Goal: Task Accomplishment & Management: Use online tool/utility

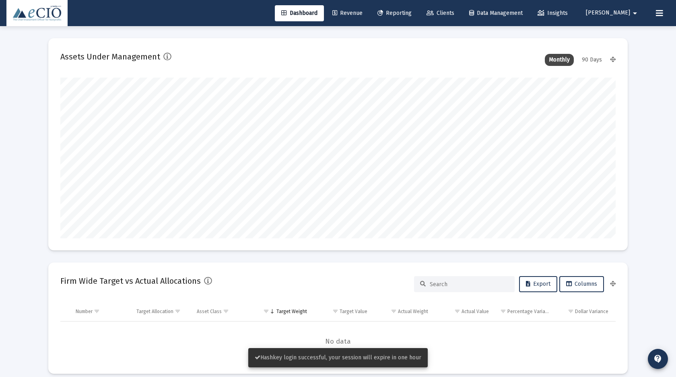
type input "[DATE]"
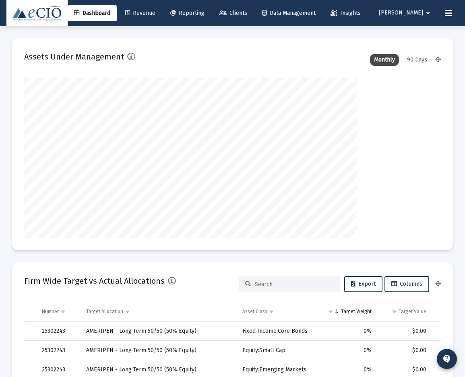
scroll to position [161, 190]
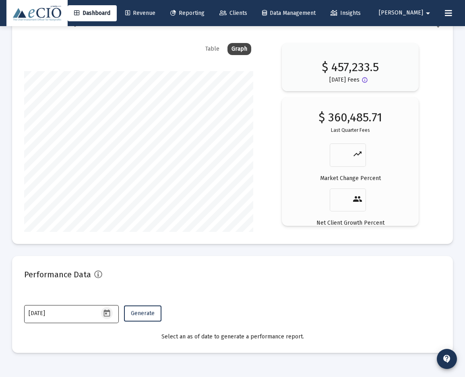
click at [105, 311] on icon "Open calendar" at bounding box center [106, 313] width 6 height 7
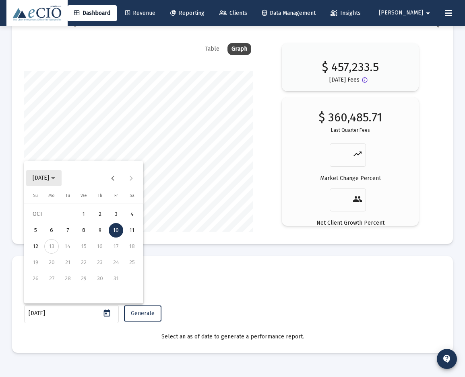
click at [49, 179] on span "[DATE]" at bounding box center [41, 178] width 16 height 7
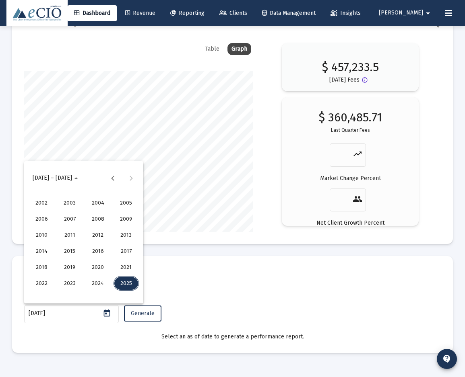
click at [95, 266] on div "2020" at bounding box center [97, 267] width 25 height 14
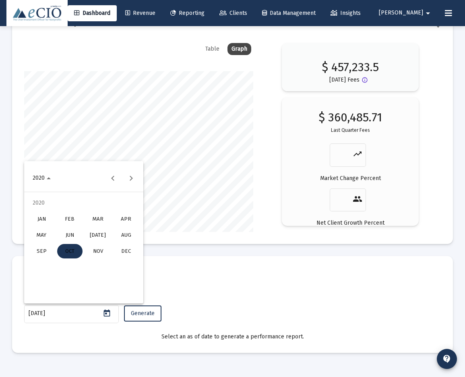
click at [91, 219] on div "MAR" at bounding box center [97, 219] width 25 height 14
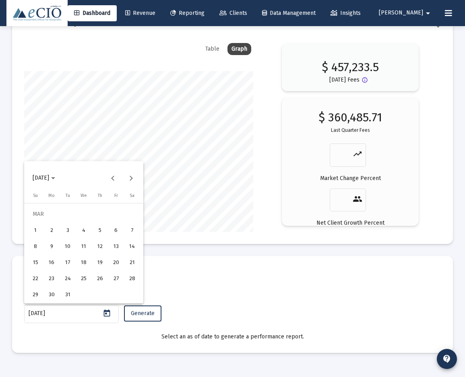
click at [66, 293] on div "31" at bounding box center [67, 295] width 14 height 14
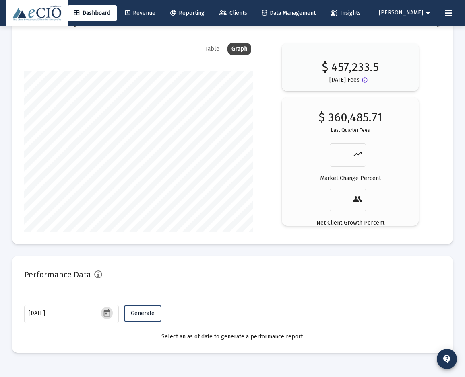
click at [135, 311] on span "Generate" at bounding box center [143, 313] width 24 height 7
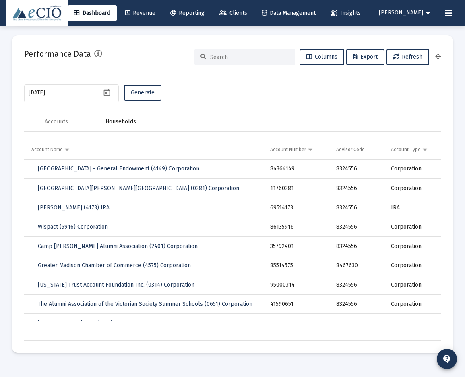
click at [127, 122] on div "Households" at bounding box center [120, 122] width 31 height 8
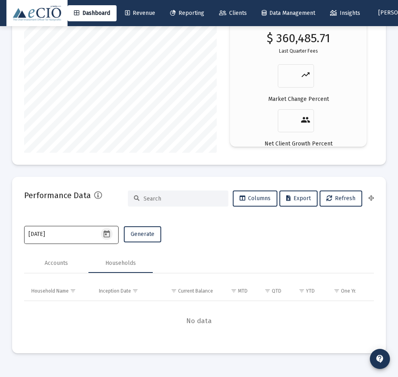
click at [110, 235] on icon "Open calendar" at bounding box center [106, 234] width 6 height 7
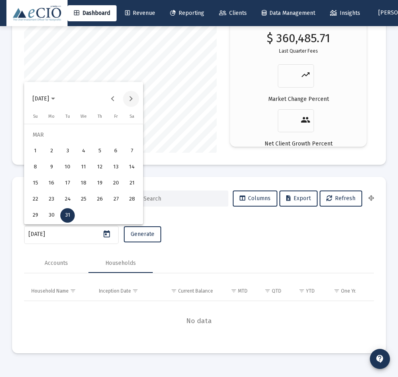
click at [132, 99] on button "Next month" at bounding box center [131, 99] width 16 height 16
click at [49, 98] on span "[DATE]" at bounding box center [41, 98] width 16 height 7
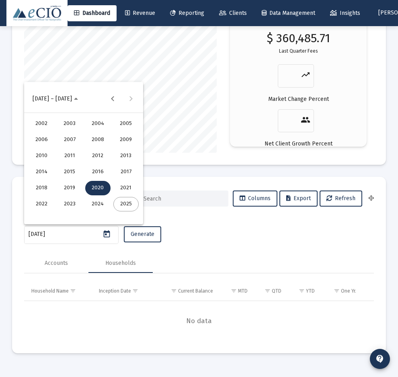
click at [122, 204] on div "2025" at bounding box center [125, 204] width 25 height 14
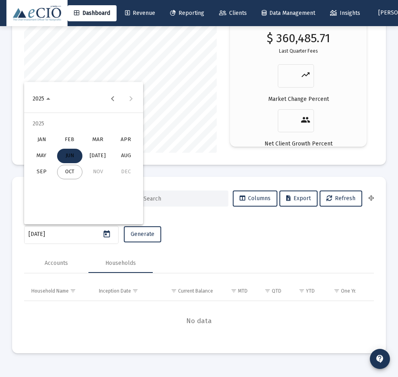
click at [101, 142] on div "MAR" at bounding box center [97, 140] width 25 height 14
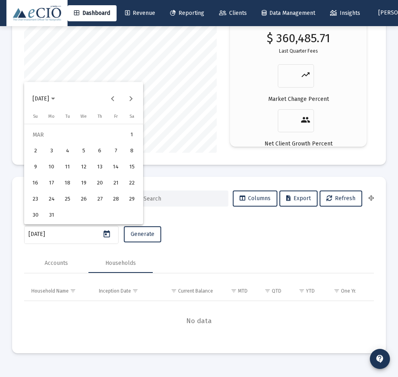
click at [97, 199] on div "27" at bounding box center [100, 199] width 14 height 14
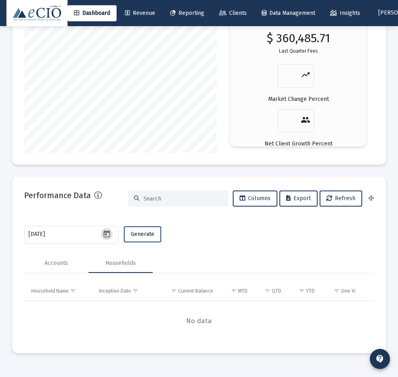
click at [139, 233] on span "Generate" at bounding box center [143, 234] width 24 height 7
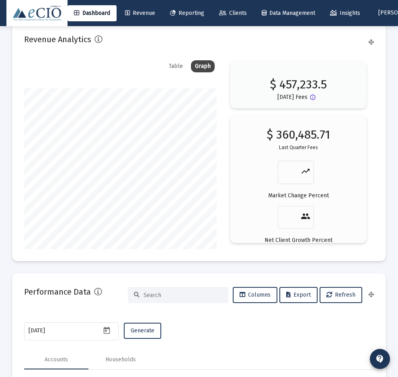
scroll to position [1580, 0]
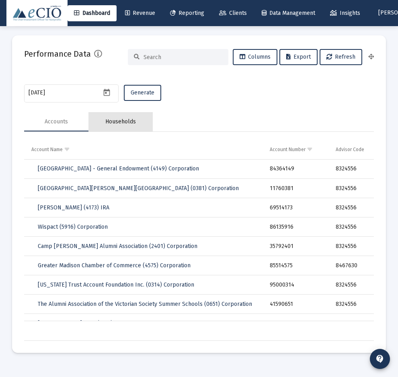
click at [124, 118] on div "Households" at bounding box center [121, 121] width 64 height 19
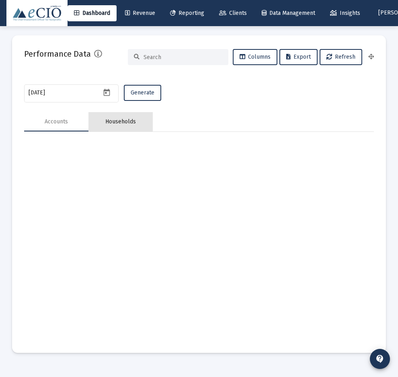
scroll to position [1438, 0]
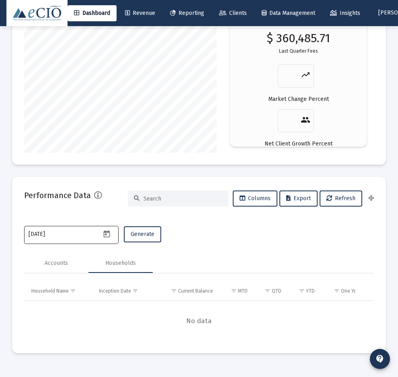
click at [107, 232] on icon "Open calendar" at bounding box center [106, 234] width 6 height 7
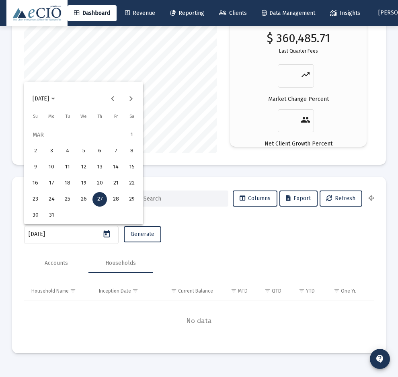
click at [188, 225] on div at bounding box center [199, 188] width 398 height 377
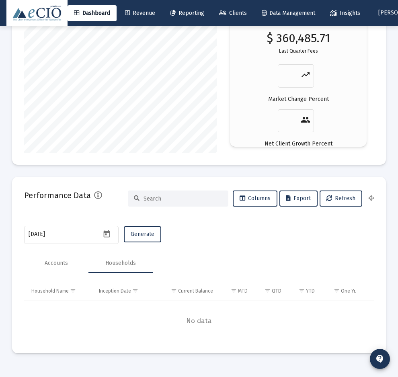
click at [191, 240] on div "[DATE] Generate" at bounding box center [199, 235] width 350 height 21
click at [108, 233] on icon "Open calendar" at bounding box center [107, 234] width 8 height 8
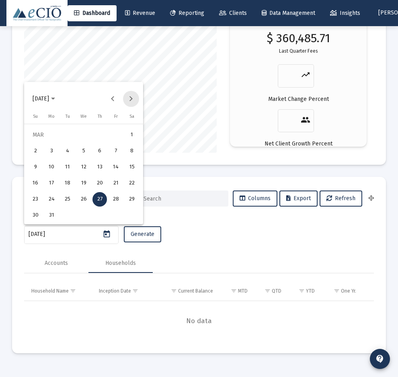
click at [135, 99] on button "Next month" at bounding box center [131, 99] width 16 height 16
click at [55, 99] on polygon "Choose month and year" at bounding box center [53, 99] width 4 height 2
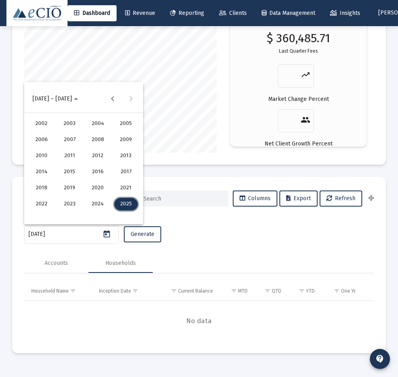
click at [123, 202] on div "2025" at bounding box center [125, 204] width 25 height 14
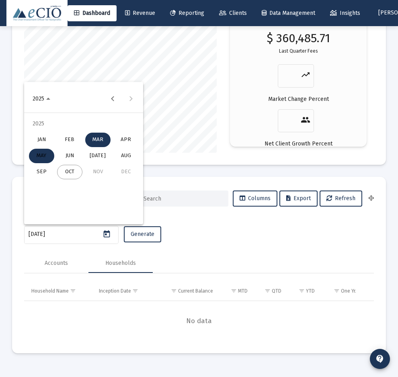
click at [72, 154] on div "JUN" at bounding box center [69, 156] width 25 height 14
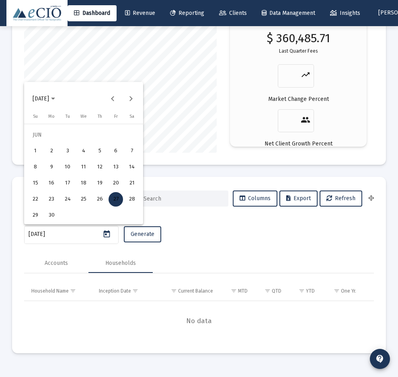
click at [55, 216] on div "30" at bounding box center [51, 215] width 14 height 14
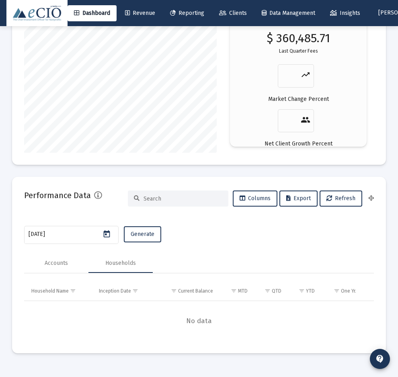
type input "[DATE]"
click at [136, 237] on span "Generate" at bounding box center [143, 234] width 24 height 7
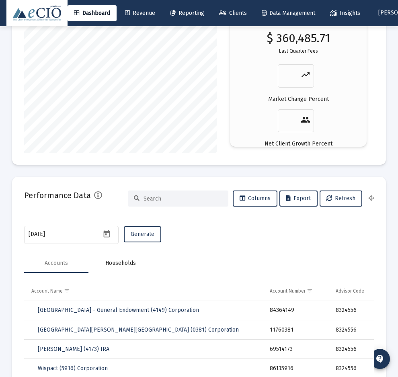
click at [129, 264] on div "Households" at bounding box center [120, 264] width 31 height 8
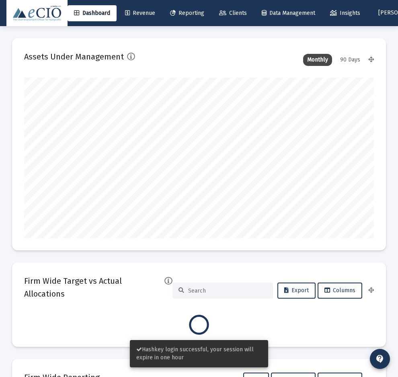
type input "[DATE]"
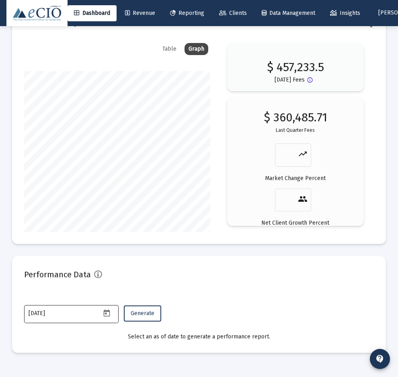
scroll to position [1932, 0]
click at [110, 309] on icon "Open calendar" at bounding box center [107, 313] width 8 height 8
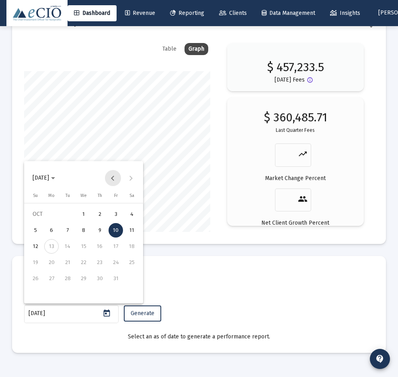
click at [109, 180] on button "Previous month" at bounding box center [113, 178] width 16 height 16
click at [47, 178] on span "2025-07-10" at bounding box center [41, 178] width 16 height 7
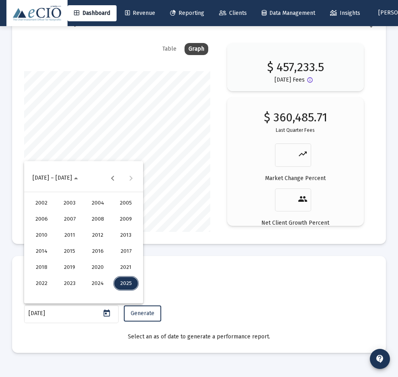
click at [98, 268] on div "2020" at bounding box center [97, 267] width 25 height 14
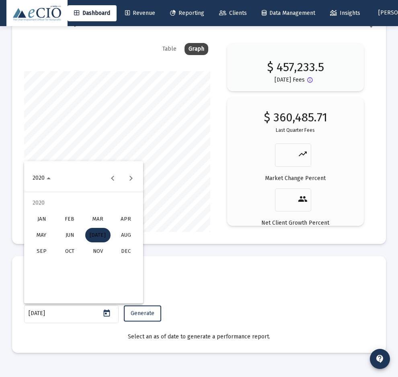
click at [95, 221] on div "MAR" at bounding box center [97, 219] width 25 height 14
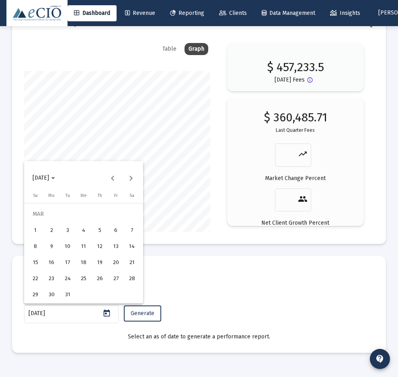
click at [66, 296] on div "31" at bounding box center [67, 295] width 14 height 14
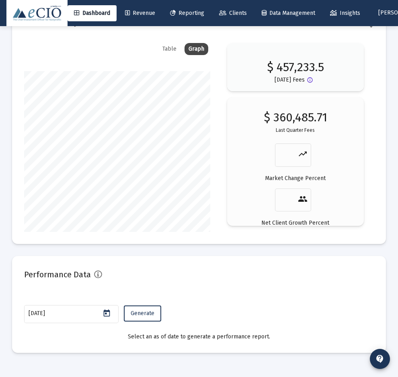
type input "[DATE]"
click at [139, 316] on span "Generate" at bounding box center [143, 313] width 24 height 7
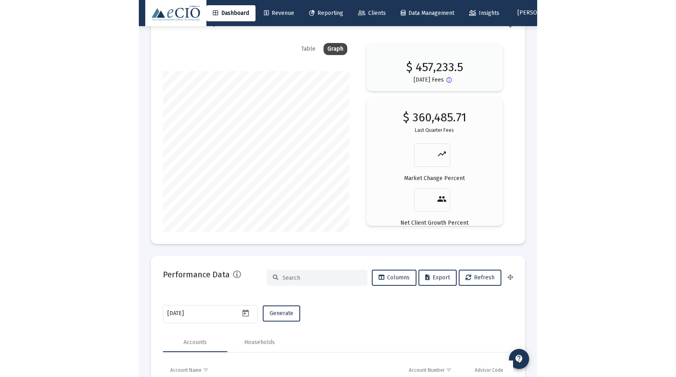
scroll to position [0, 0]
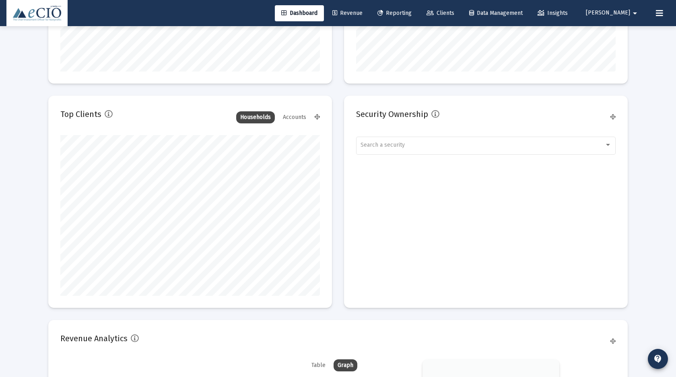
scroll to position [896, 0]
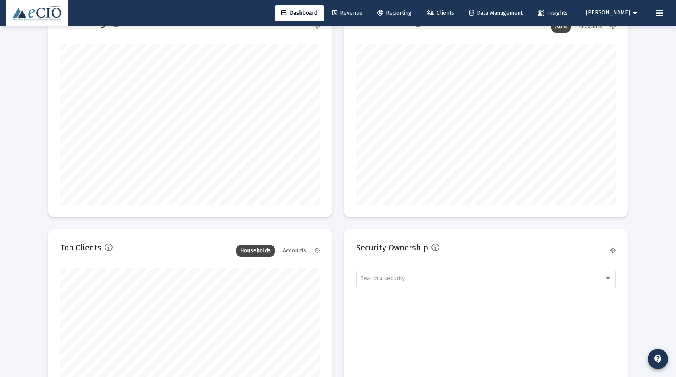
click at [17, 182] on div "Loading... Assets Under Management Monthly 90 Days Firm Wide Target vs Actual A…" at bounding box center [338, 76] width 676 height 1944
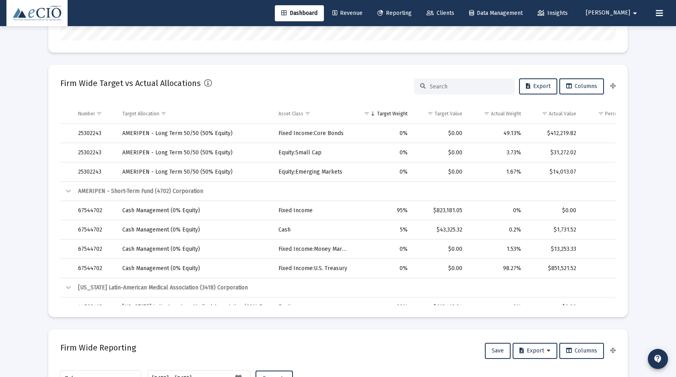
scroll to position [0, 0]
